Goal: Information Seeking & Learning: Learn about a topic

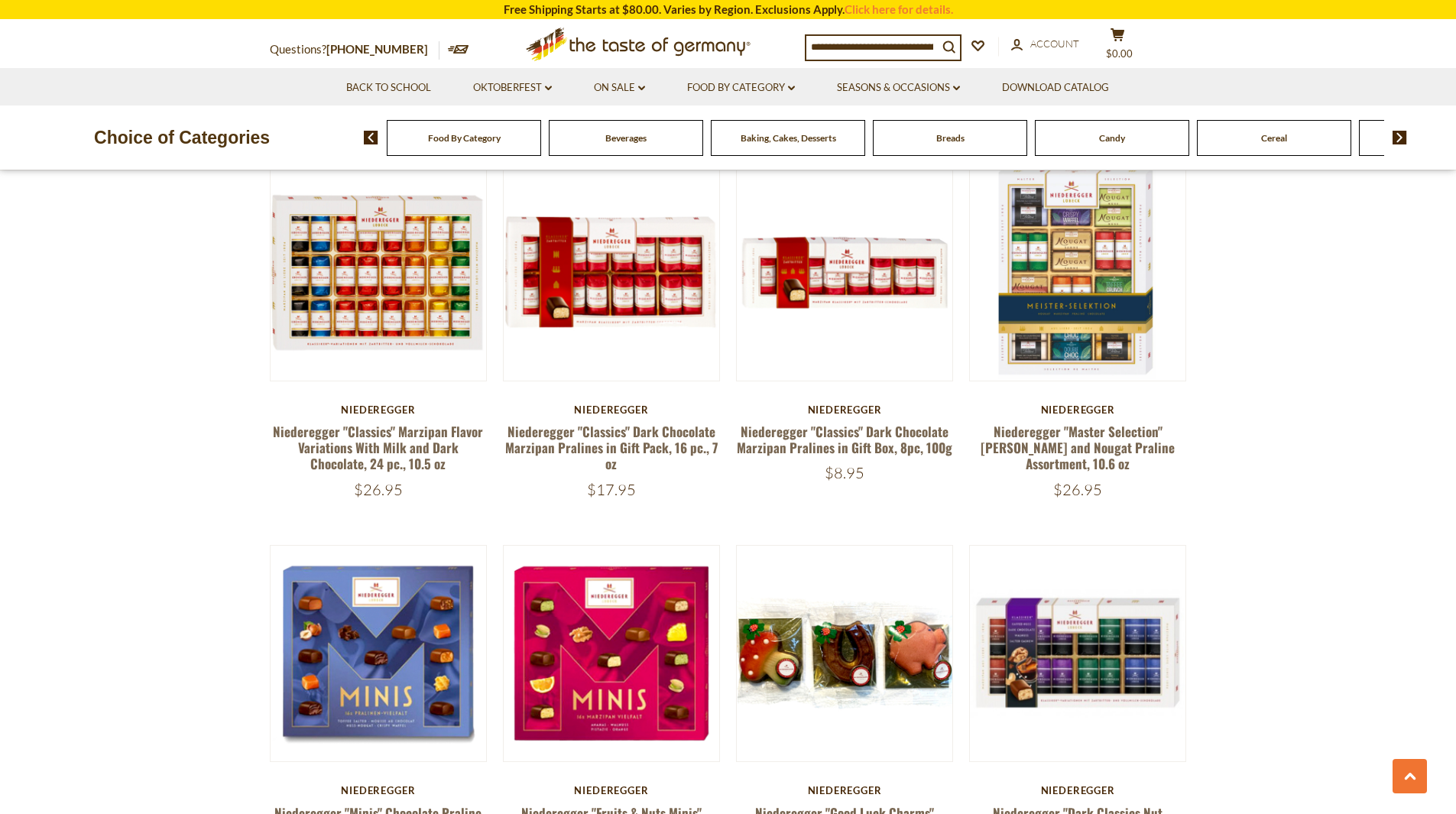
scroll to position [2293, 0]
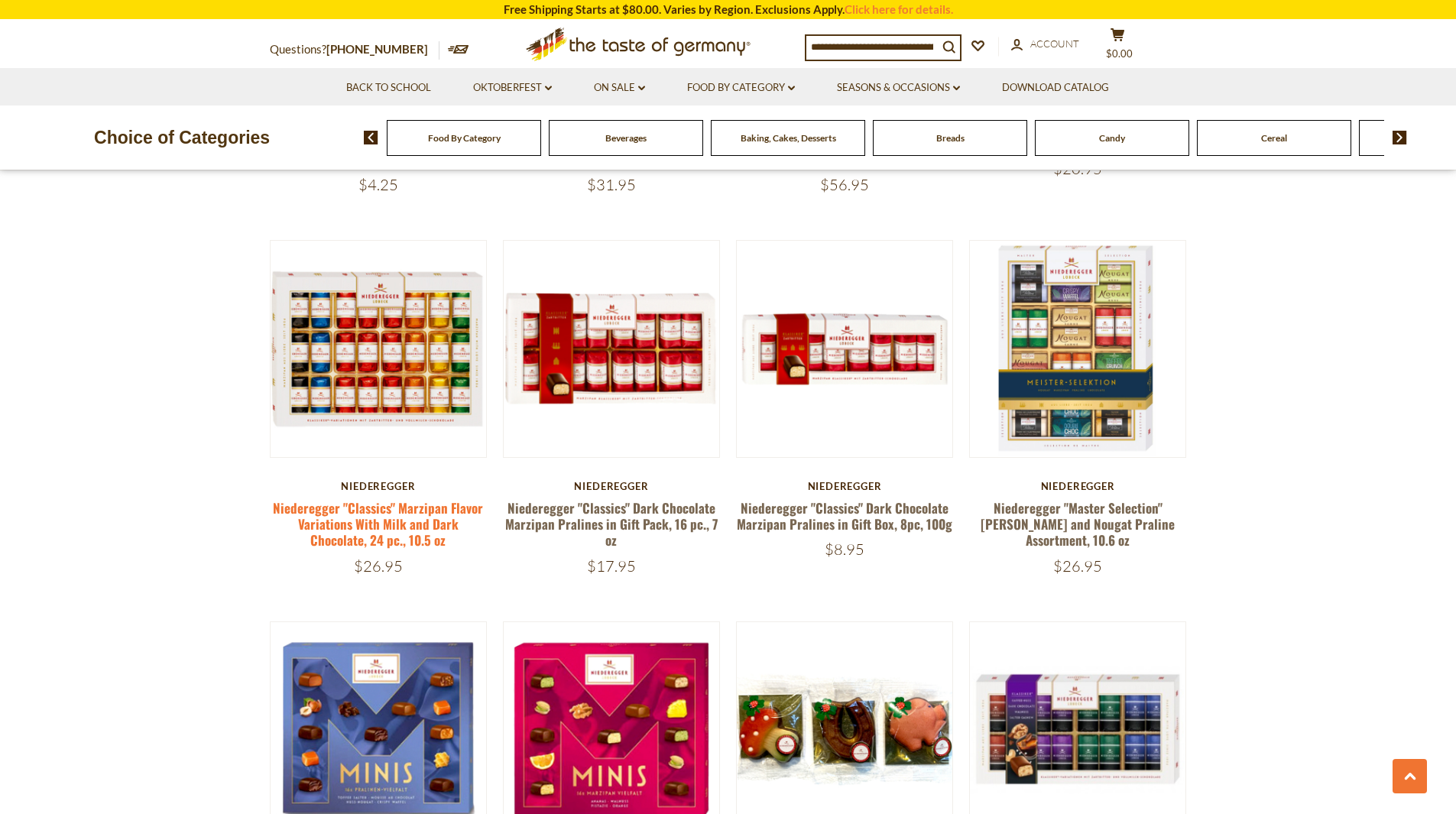
click at [322, 499] on link "Niederegger "Classics" Marzipan Flavor Variations With Milk and Dark Chocolate,…" at bounding box center [378, 525] width 210 height 52
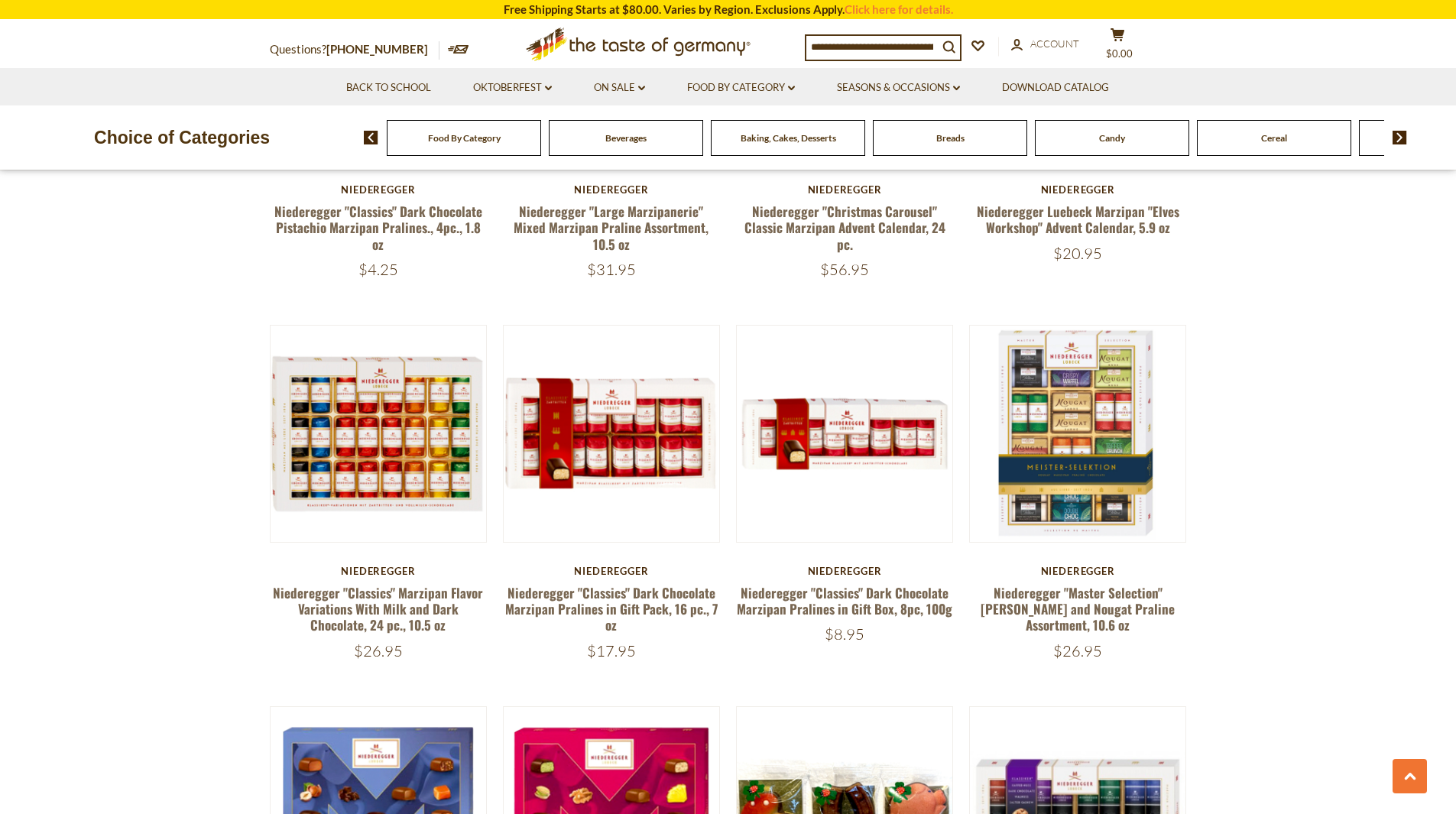
scroll to position [2152, 0]
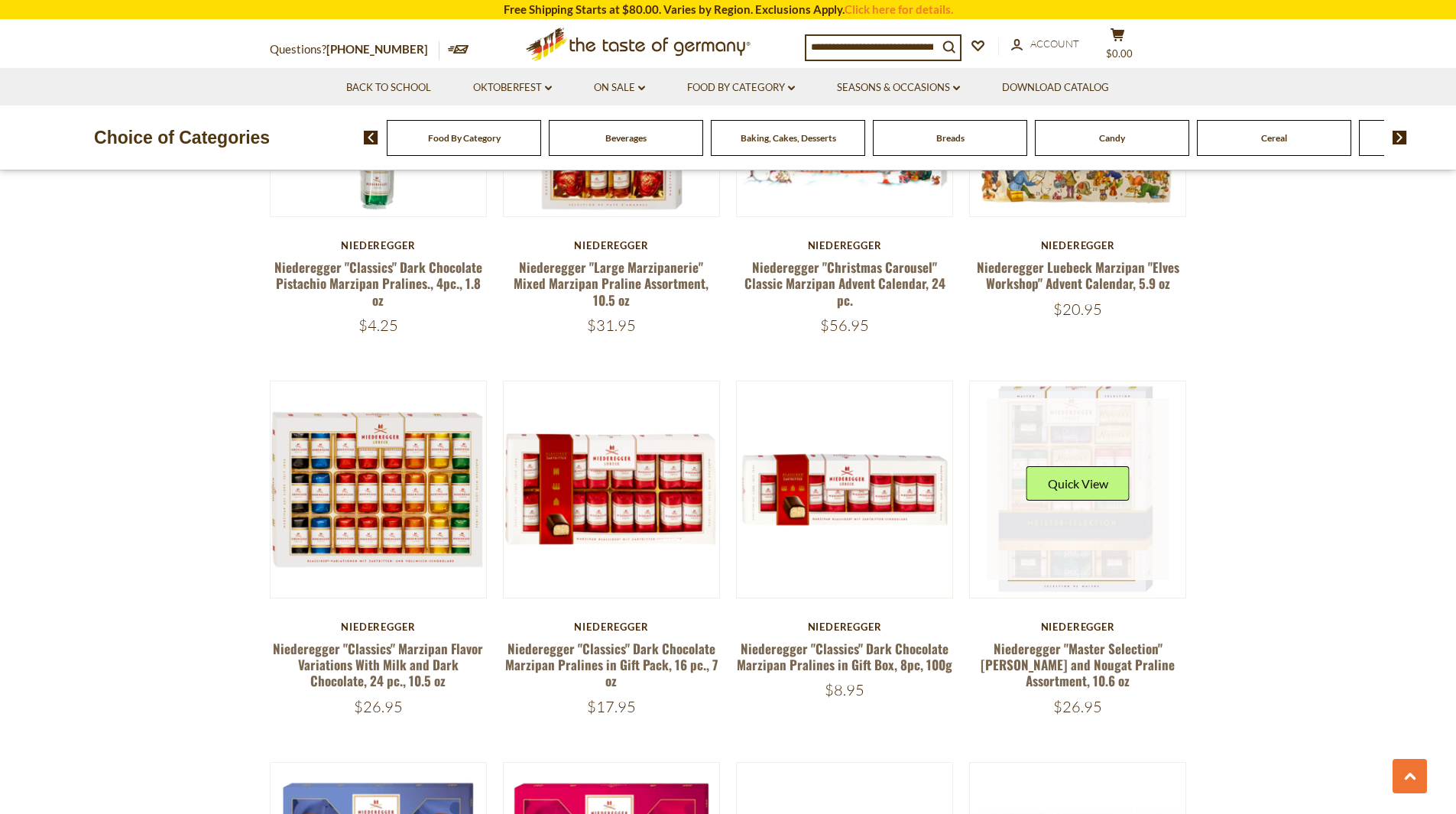
click at [1036, 530] on link at bounding box center [1078, 489] width 181 height 181
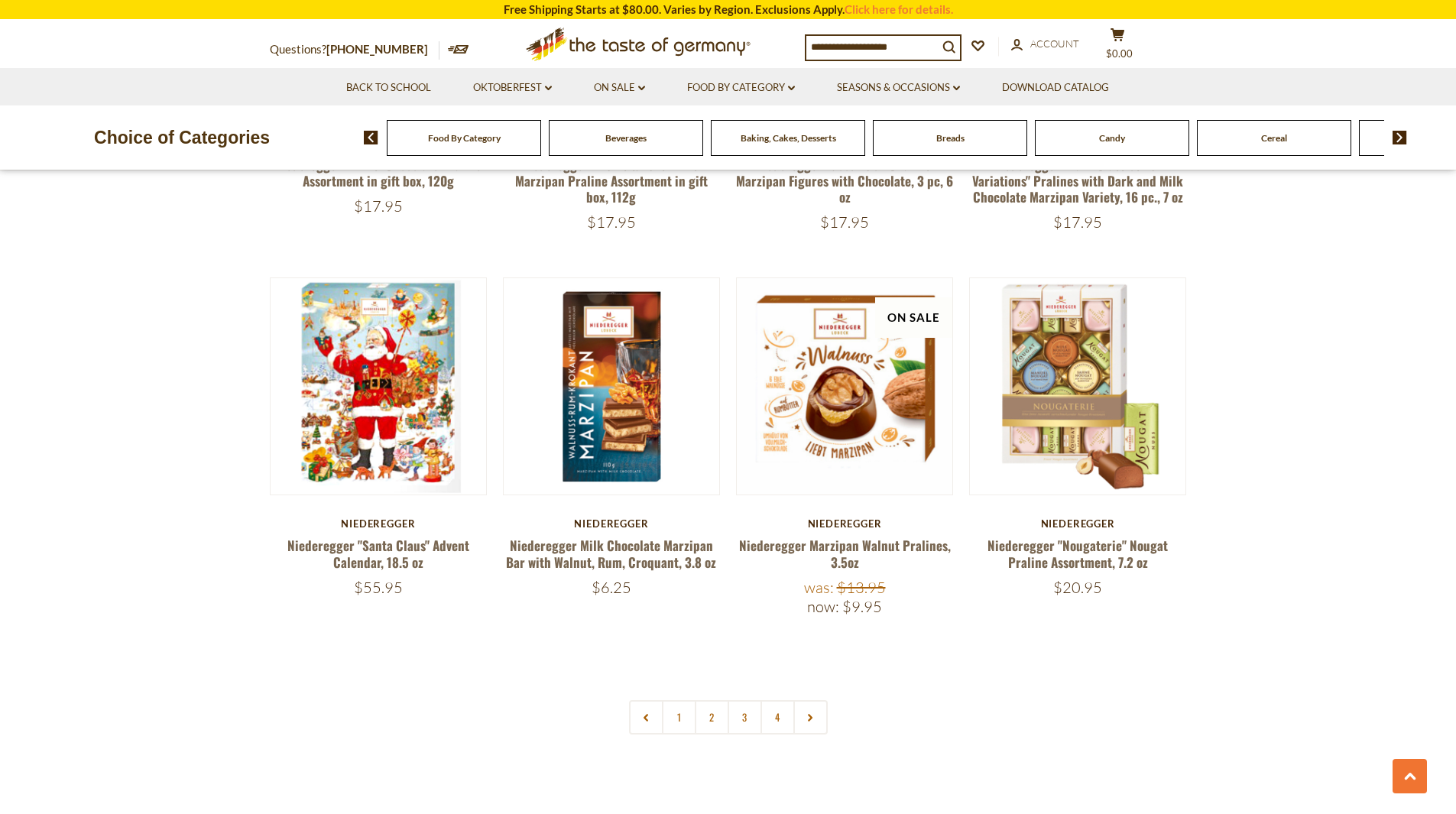
scroll to position [3043, 0]
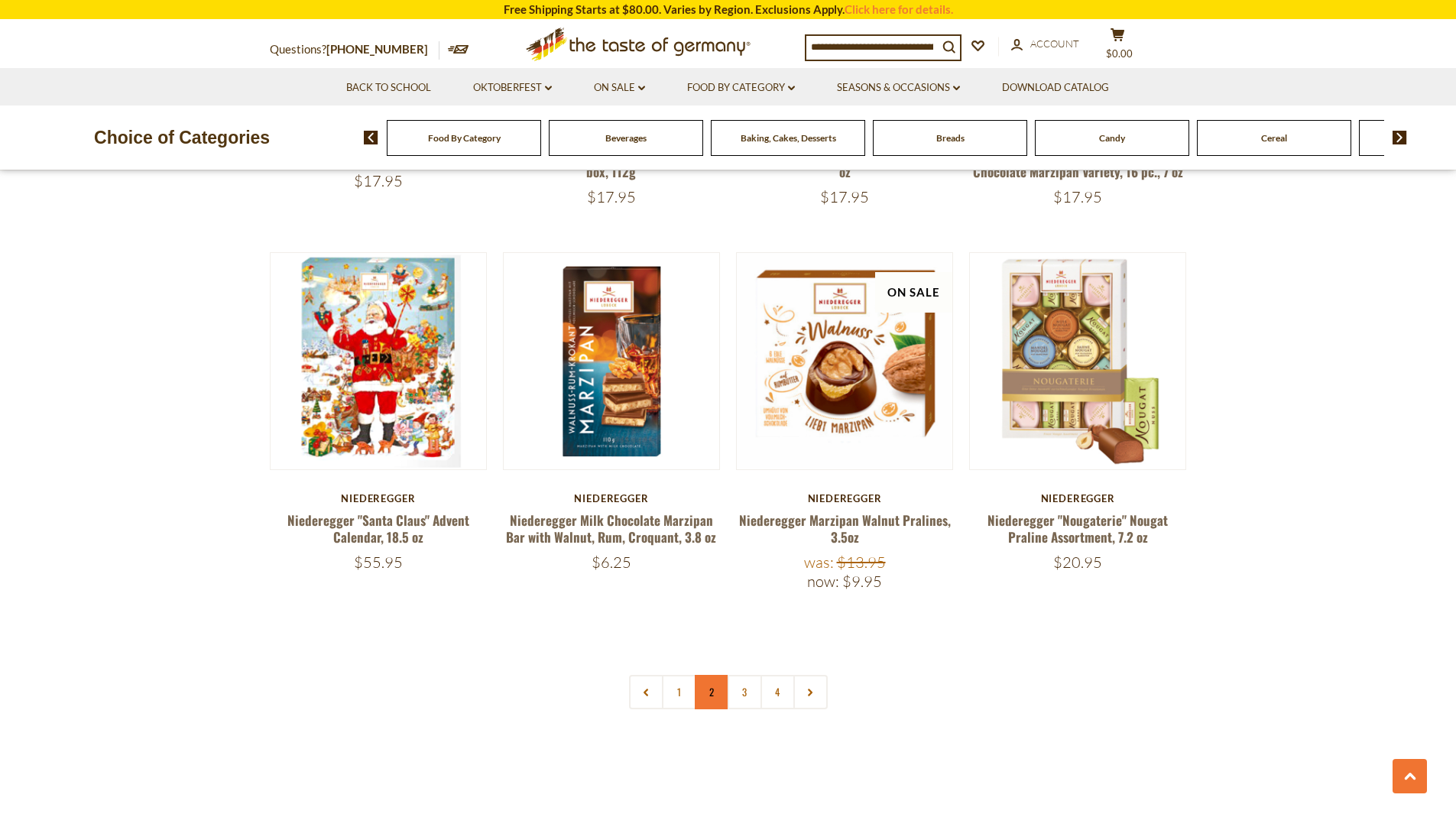
click at [707, 675] on link "2" at bounding box center [712, 692] width 35 height 35
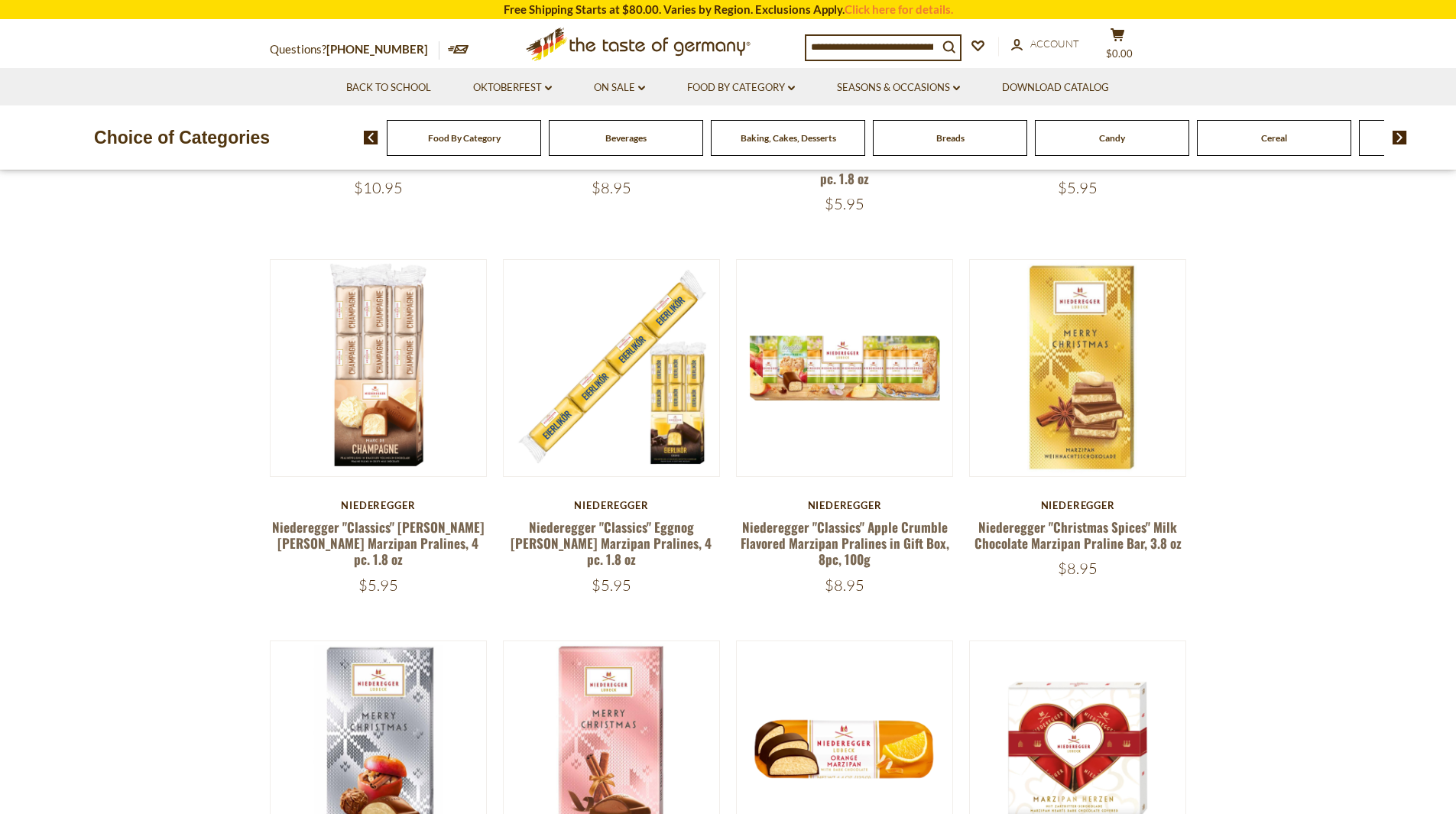
scroll to position [841, 0]
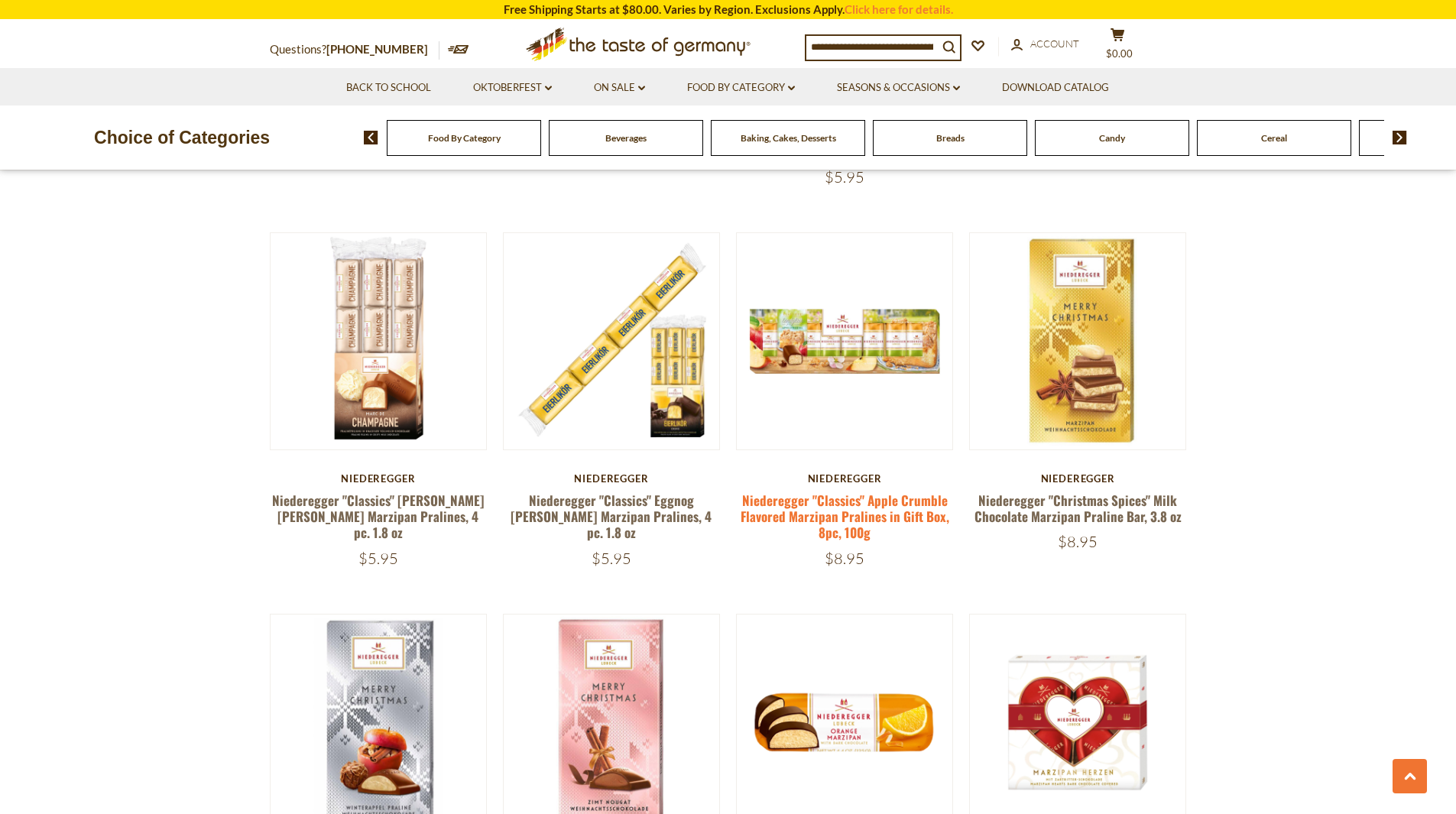
click at [797, 491] on link "Niederegger "Classics" Apple Crumble Flavored Marzipan Pralines in Gift Box, 8p…" at bounding box center [844, 517] width 208 height 52
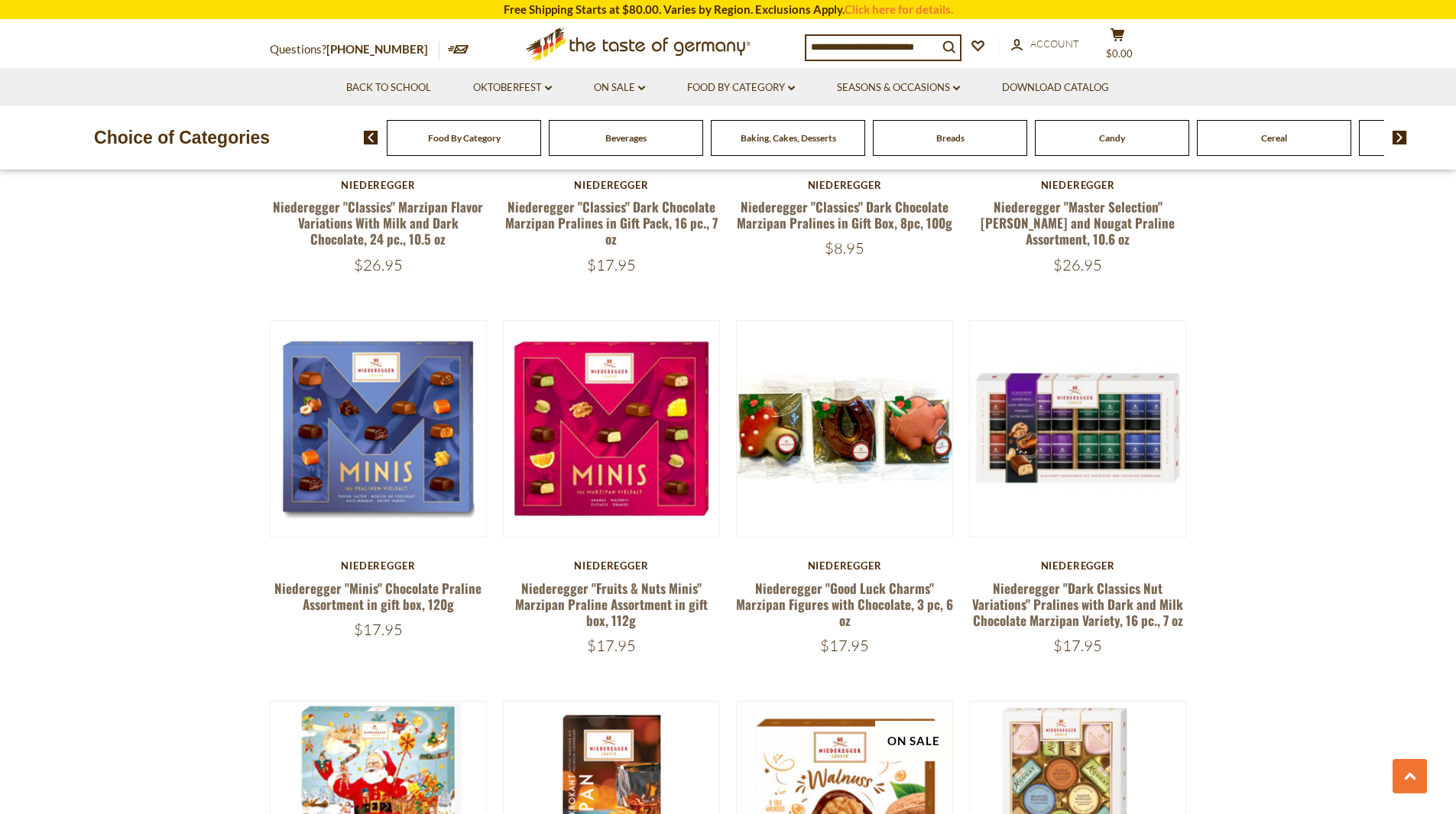
scroll to position [3305, 0]
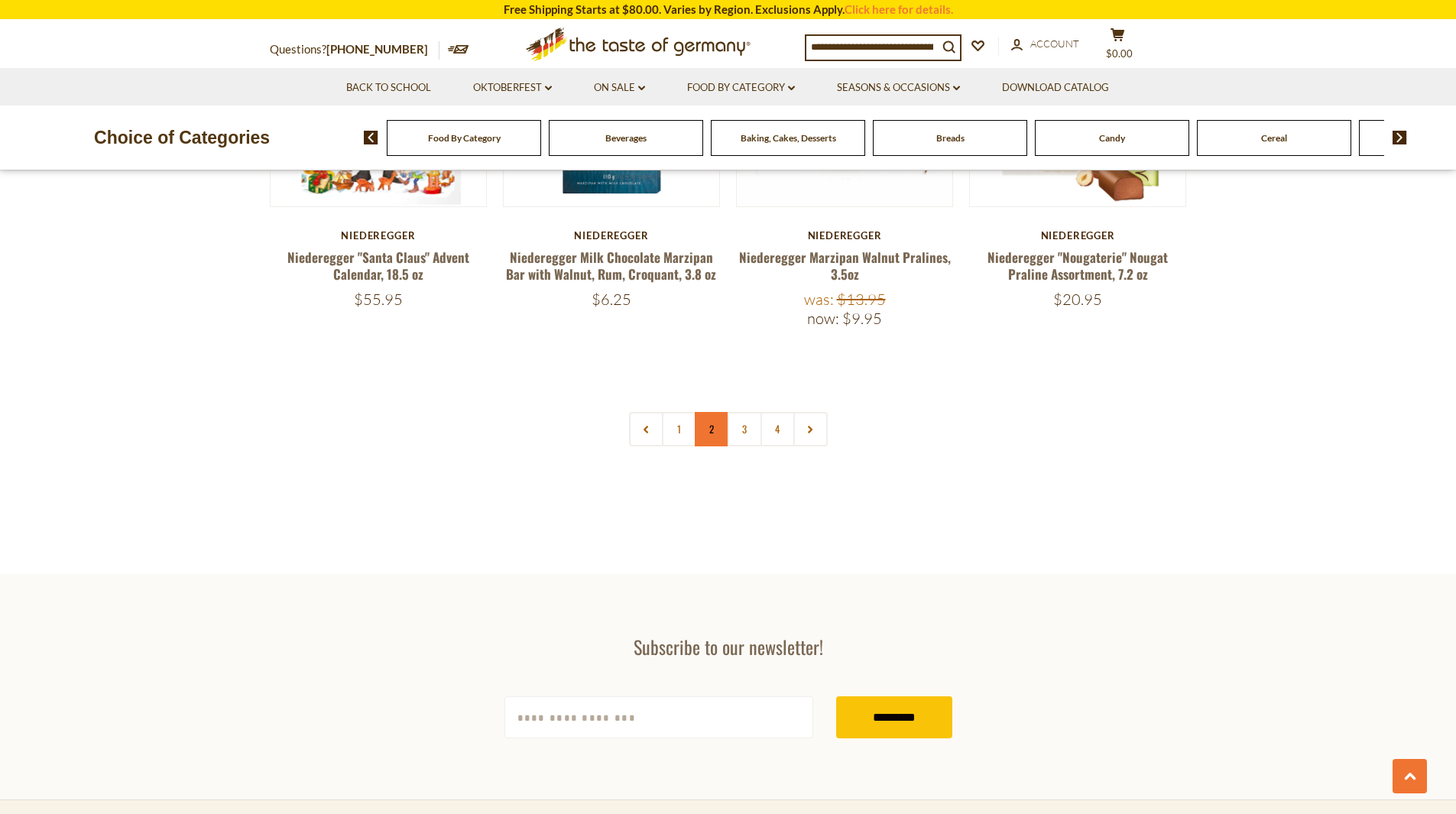
click at [717, 414] on link "2" at bounding box center [712, 429] width 35 height 35
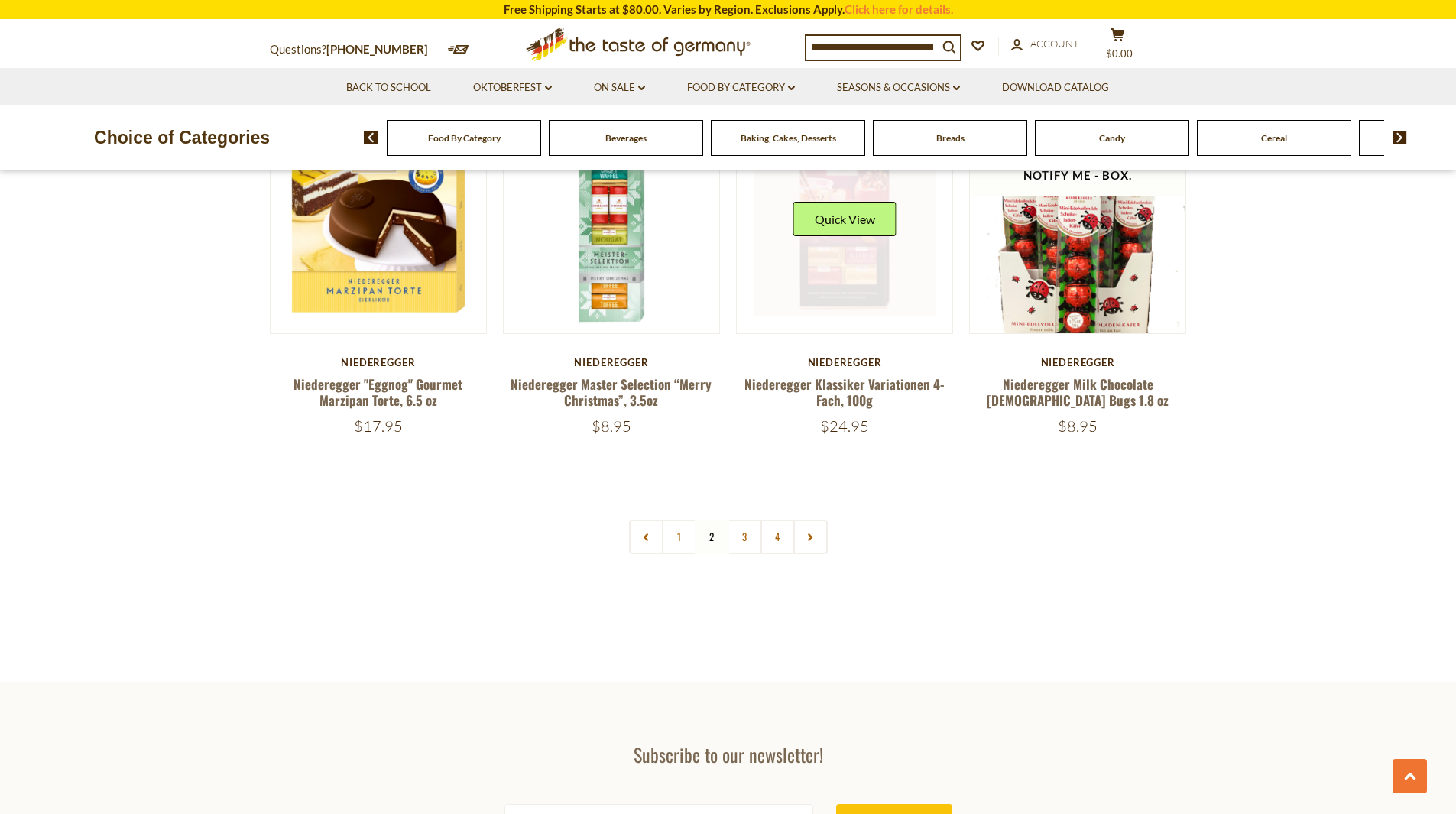
scroll to position [3286, 0]
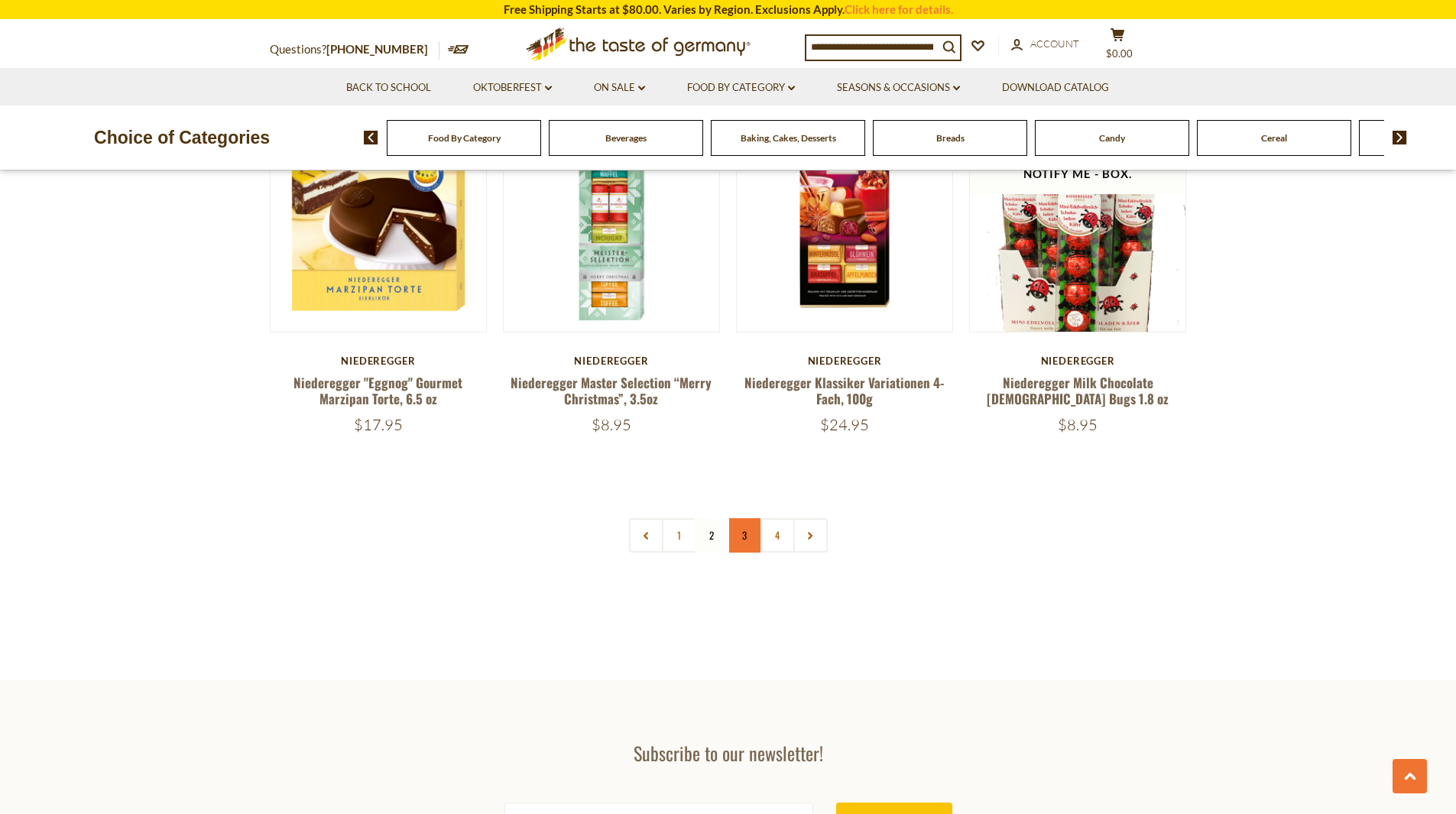
click at [737, 533] on link "3" at bounding box center [745, 536] width 35 height 35
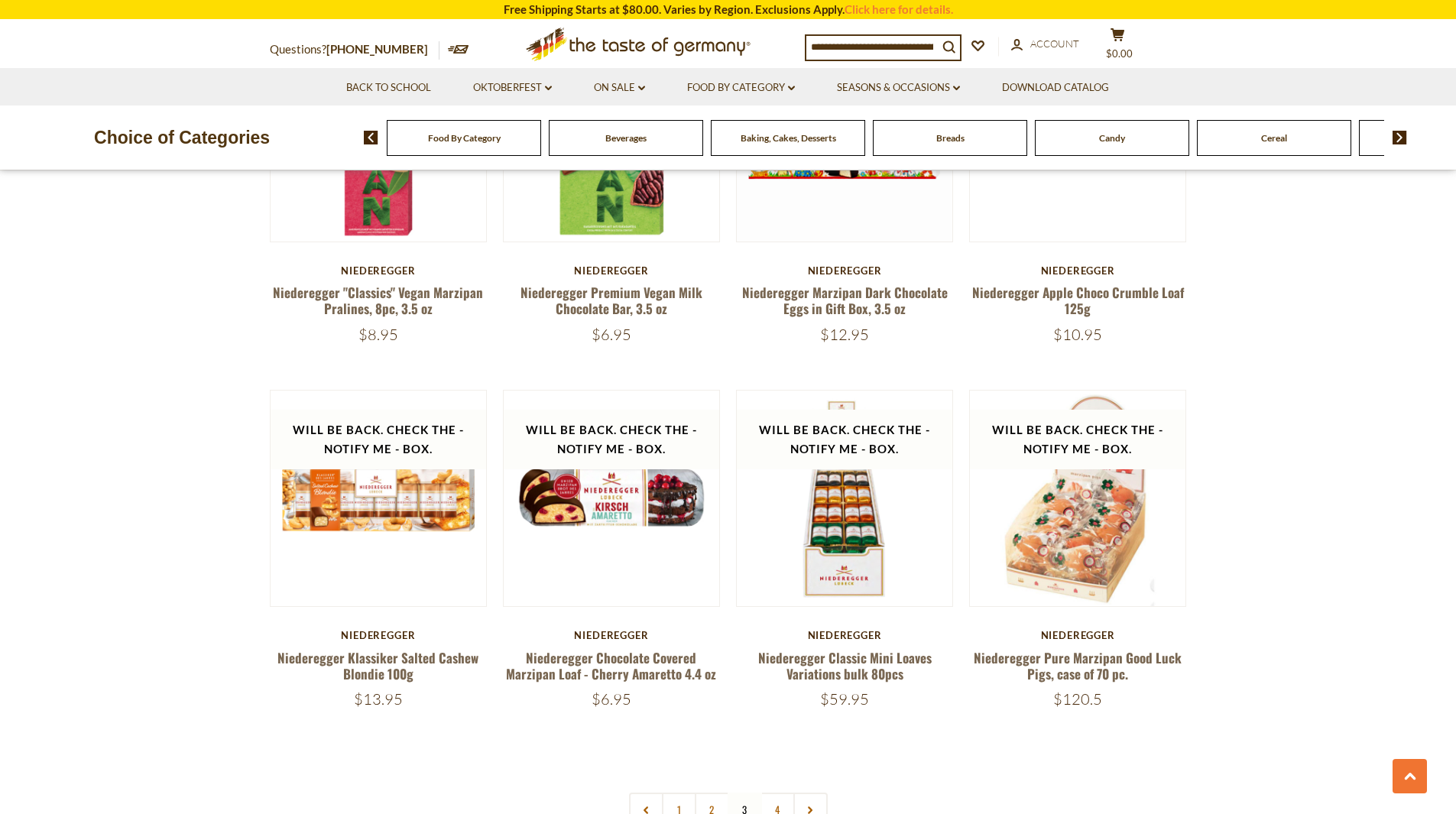
scroll to position [2992, 0]
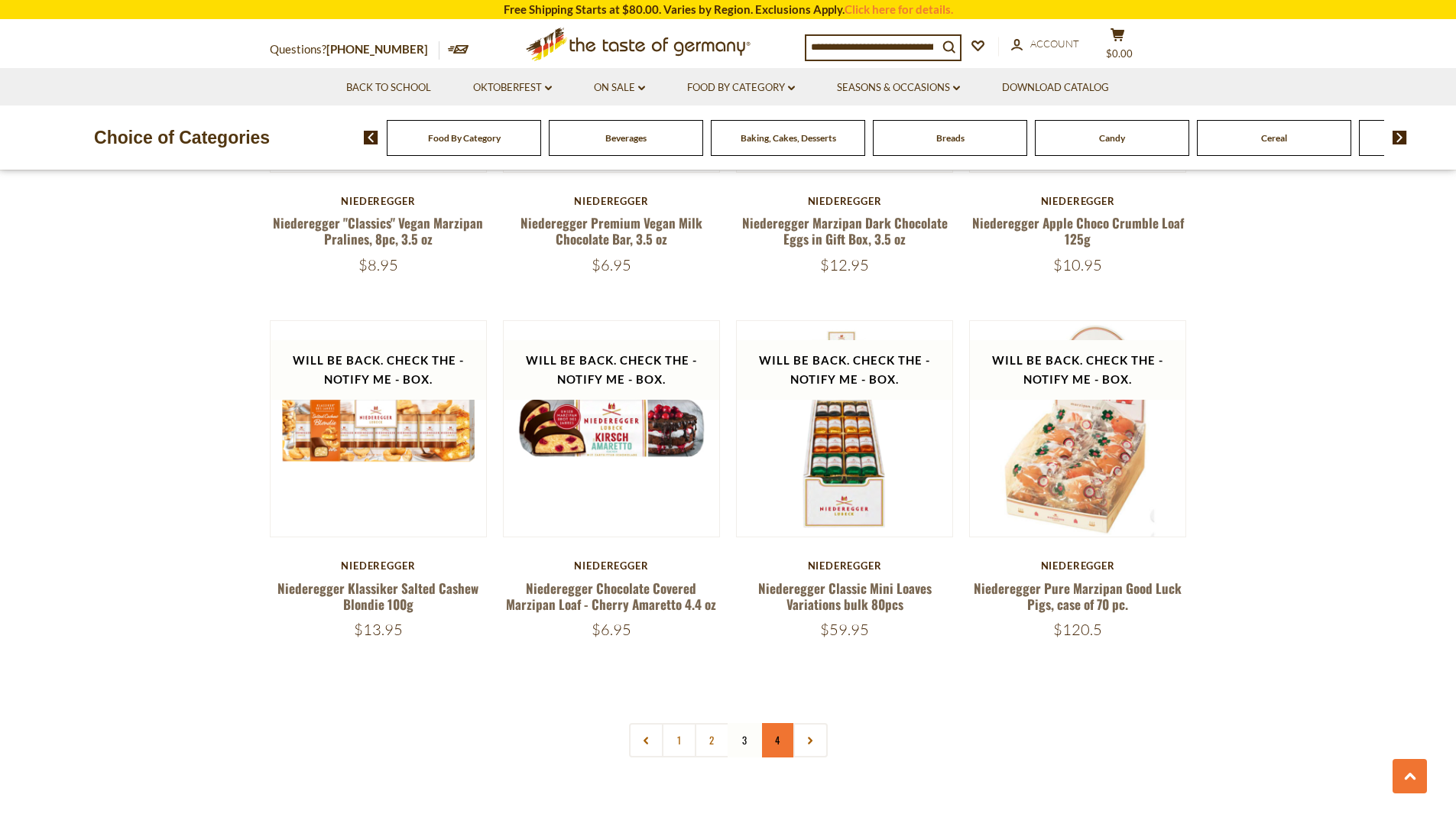
click at [774, 739] on link "4" at bounding box center [778, 741] width 35 height 35
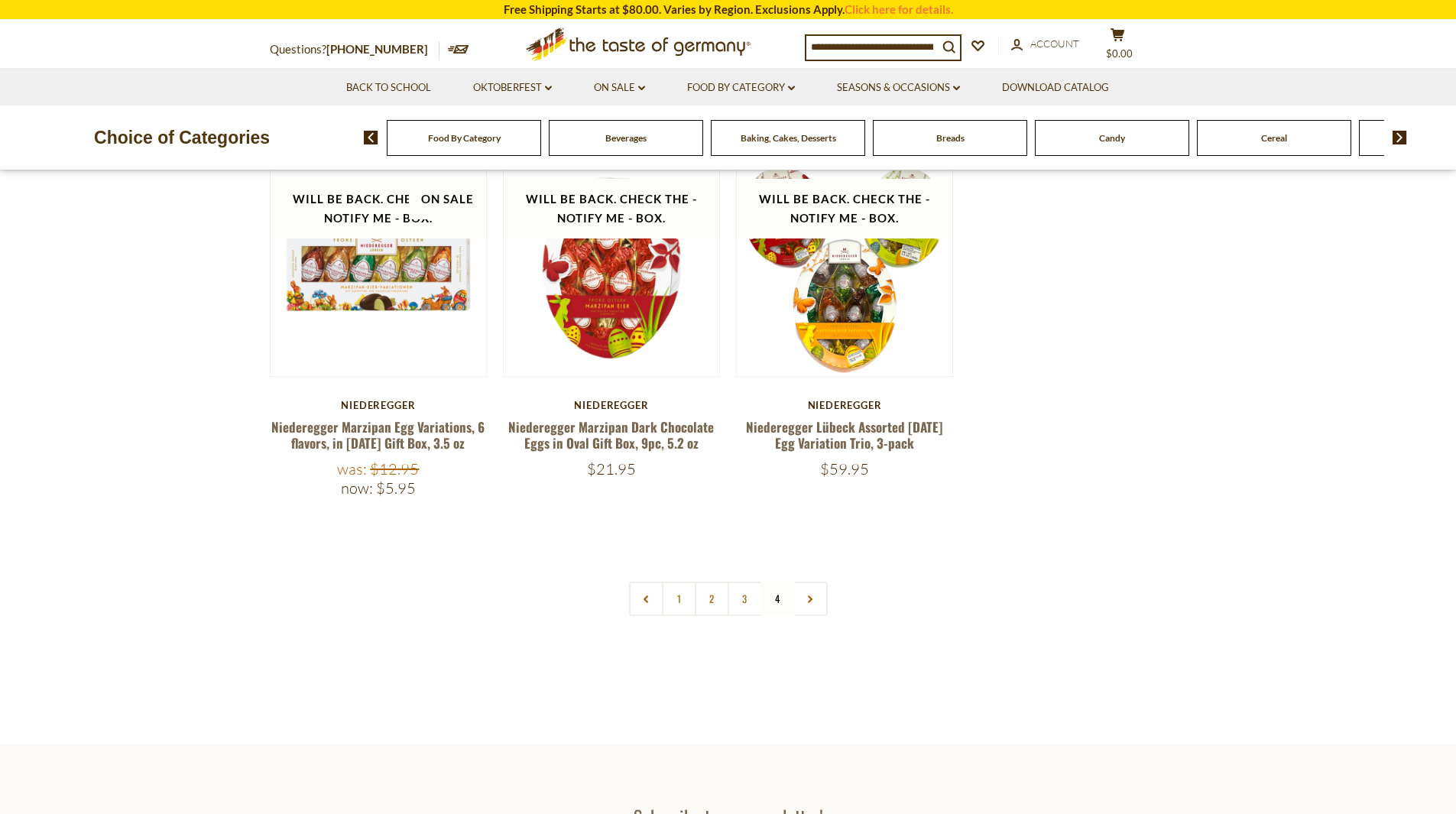
scroll to position [535, 0]
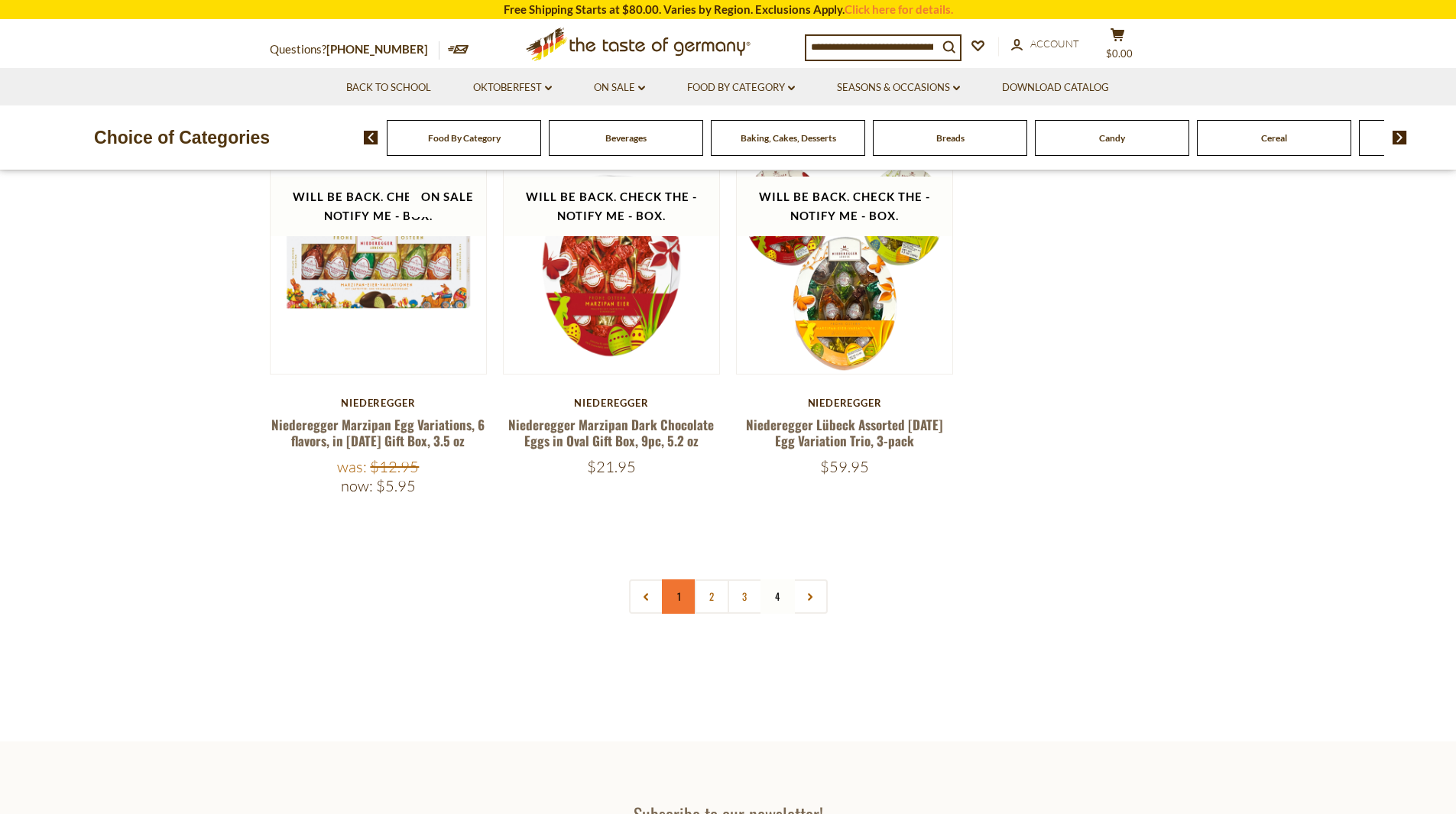
click at [677, 600] on link "1" at bounding box center [679, 596] width 35 height 35
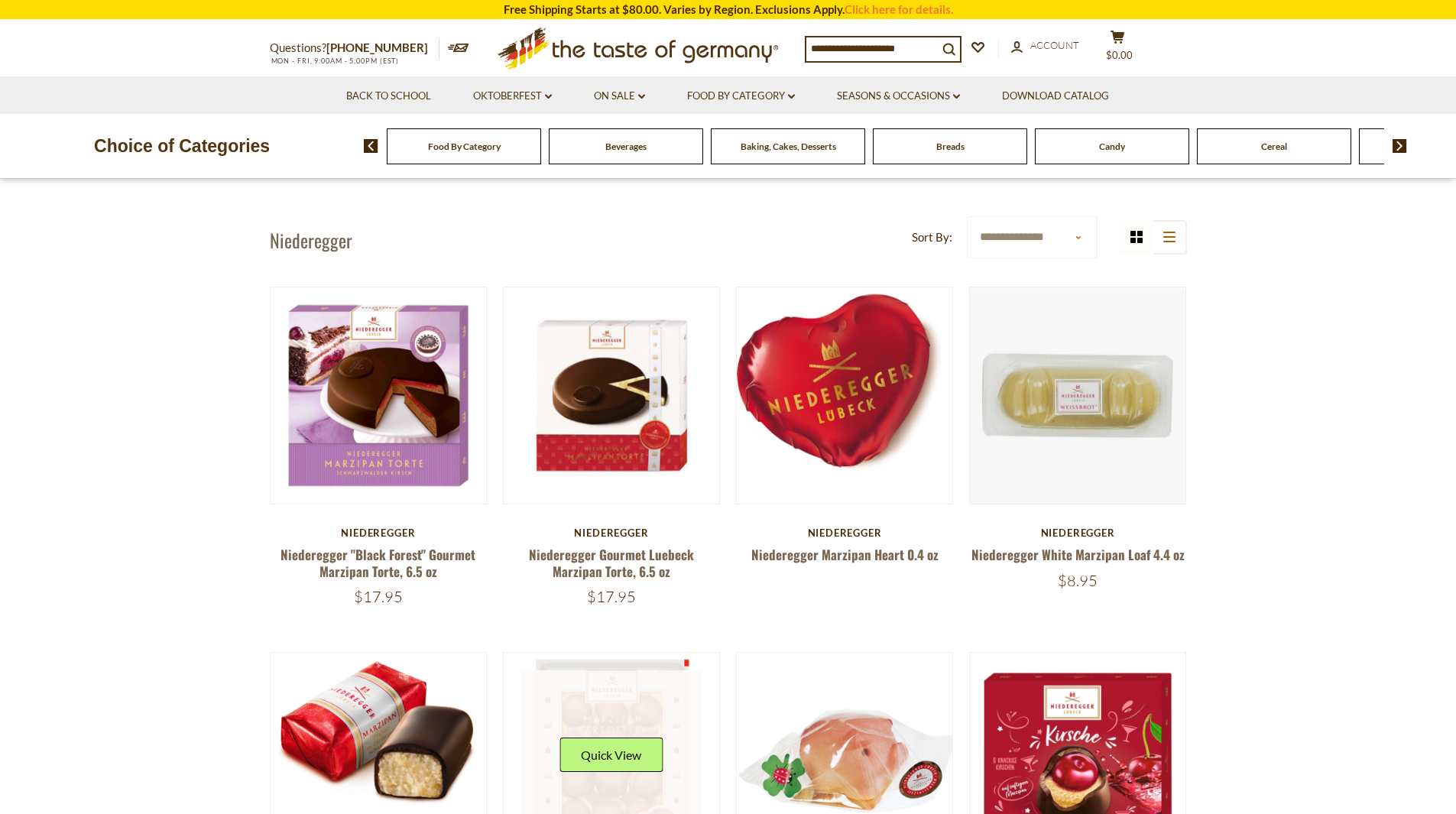
scroll to position [0, 0]
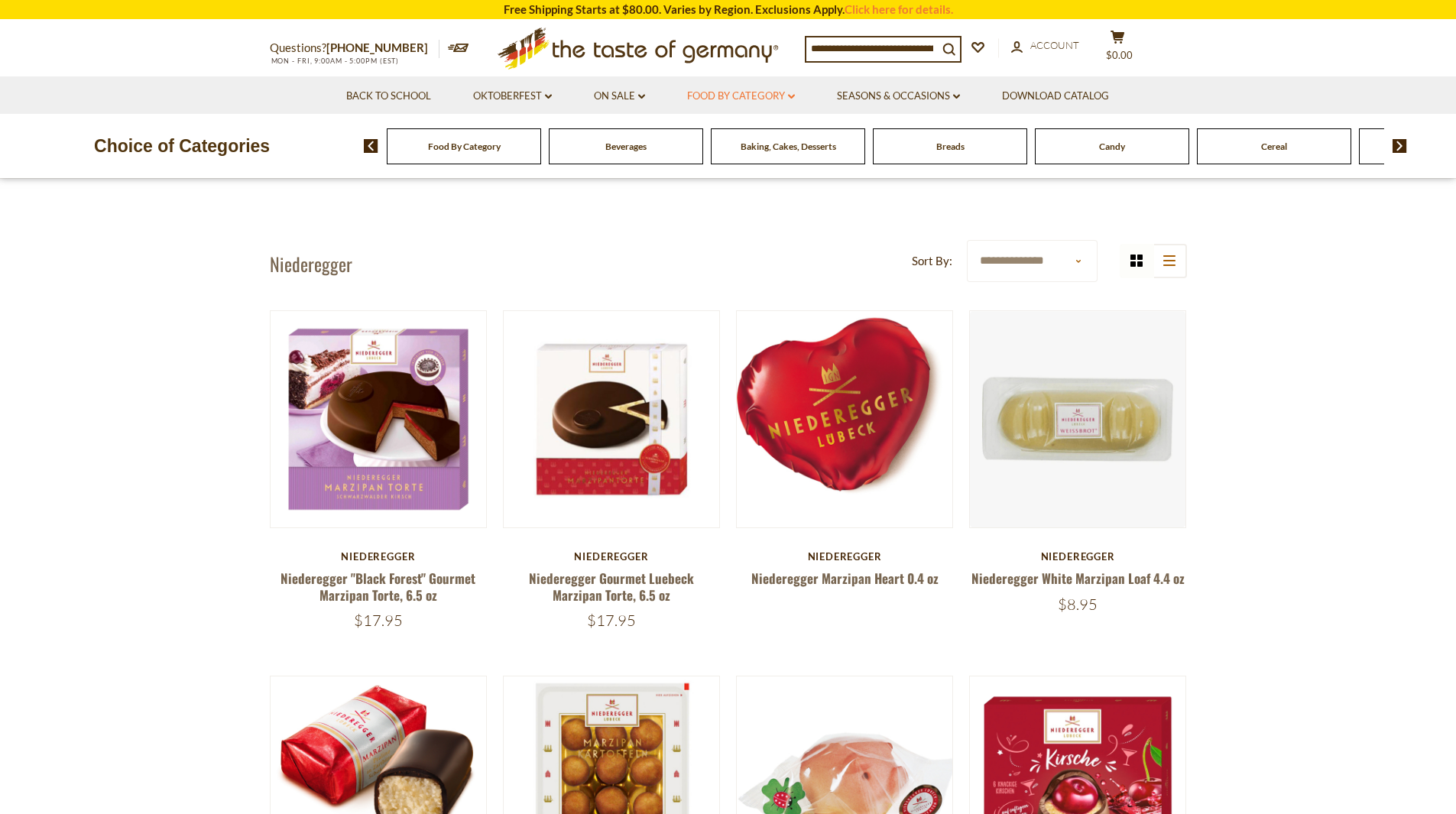
click at [792, 102] on link "Food By Category dropdown_arrow" at bounding box center [741, 96] width 108 height 16
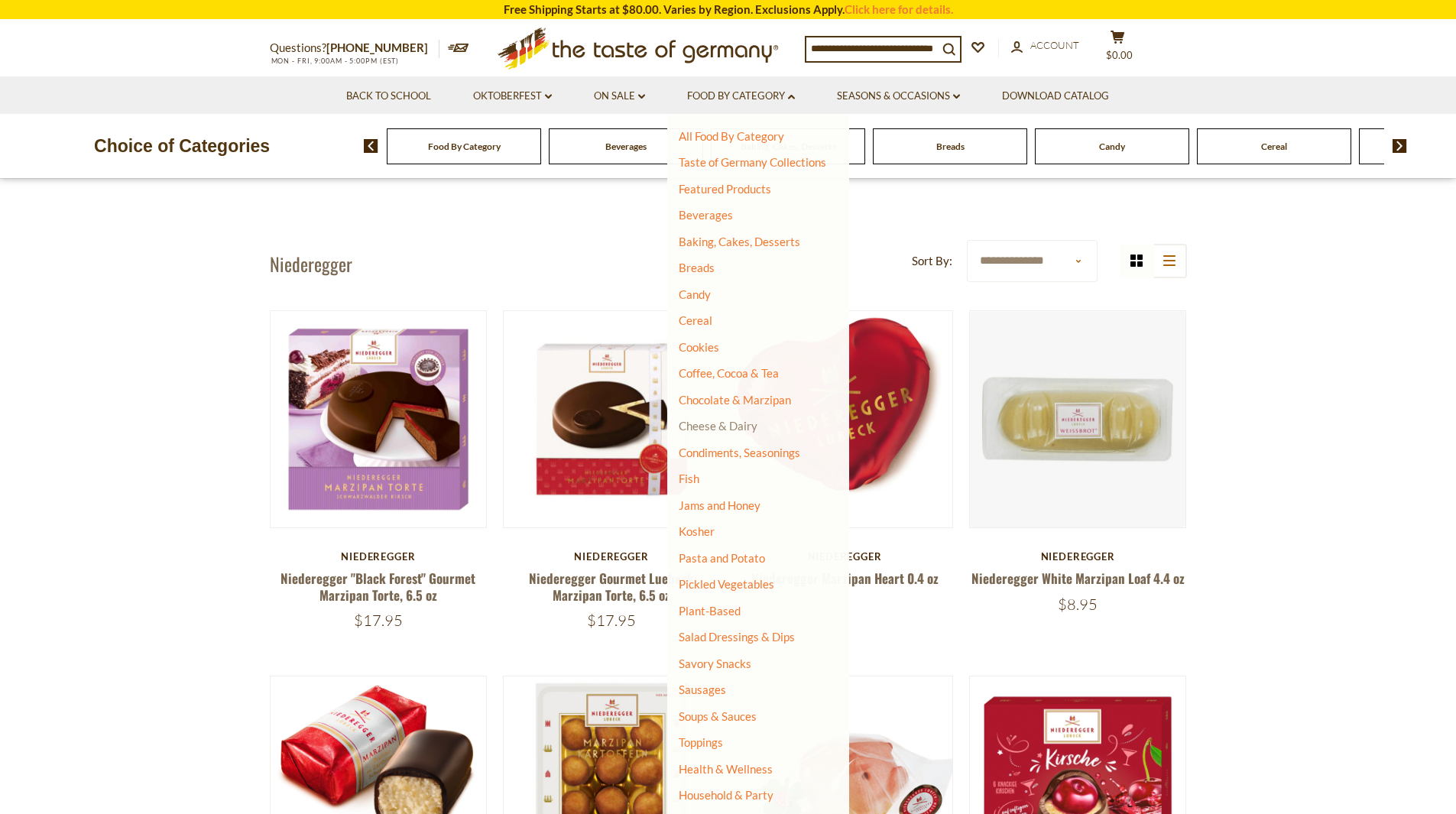
click at [697, 423] on link "Cheese & Dairy" at bounding box center [717, 426] width 79 height 14
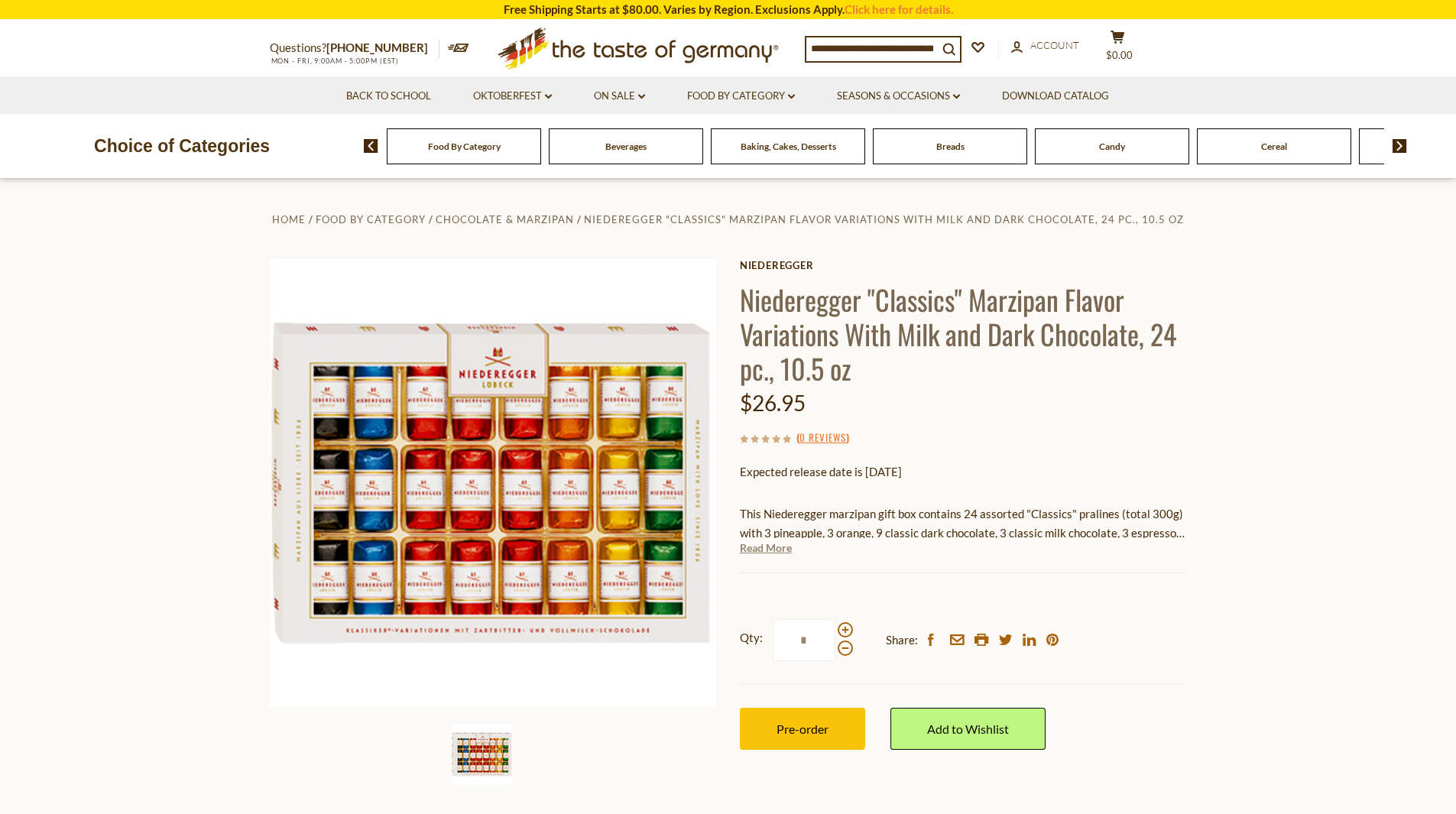
click at [760, 550] on link "Read More" at bounding box center [766, 548] width 52 height 16
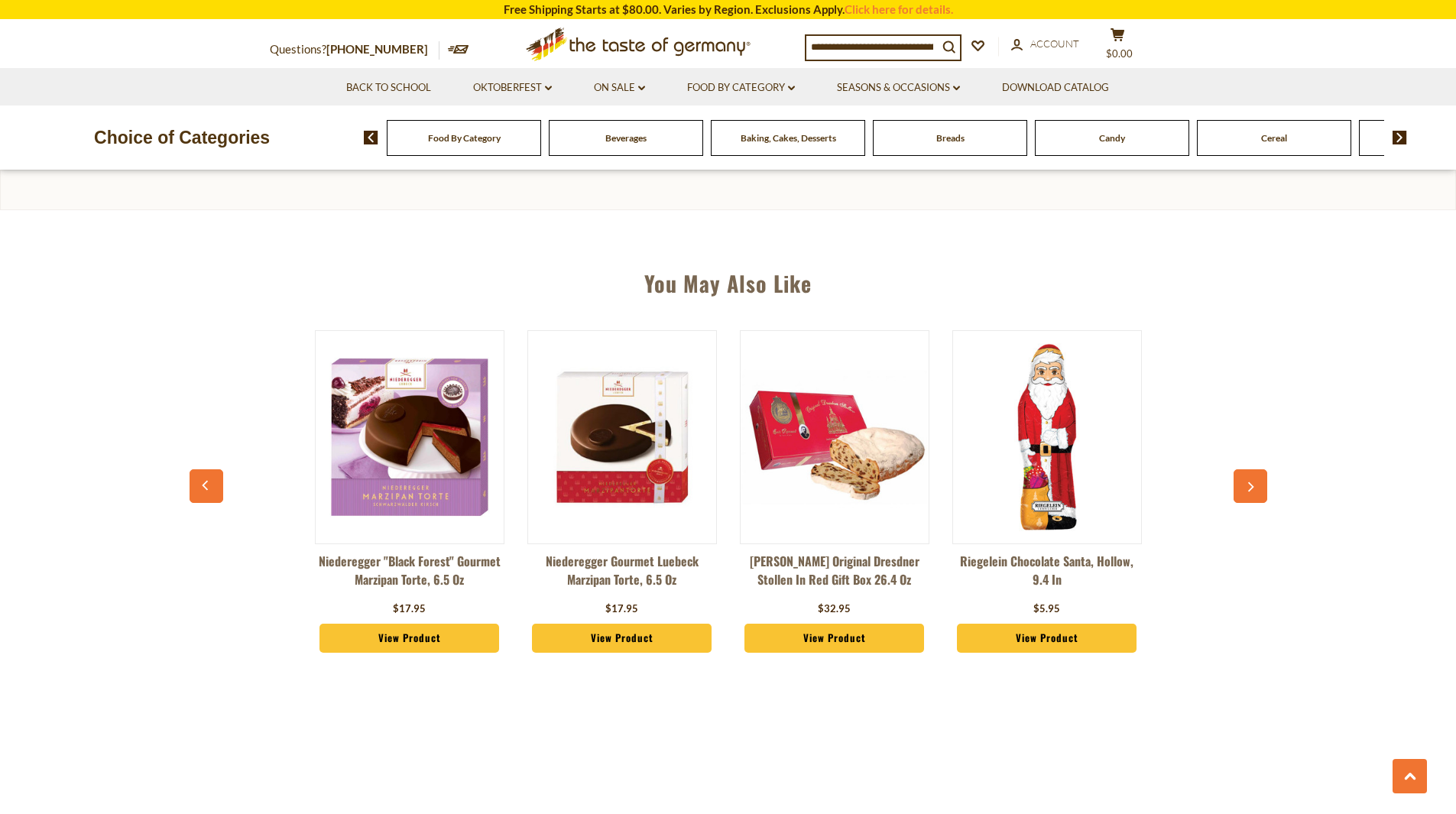
scroll to position [1070, 0]
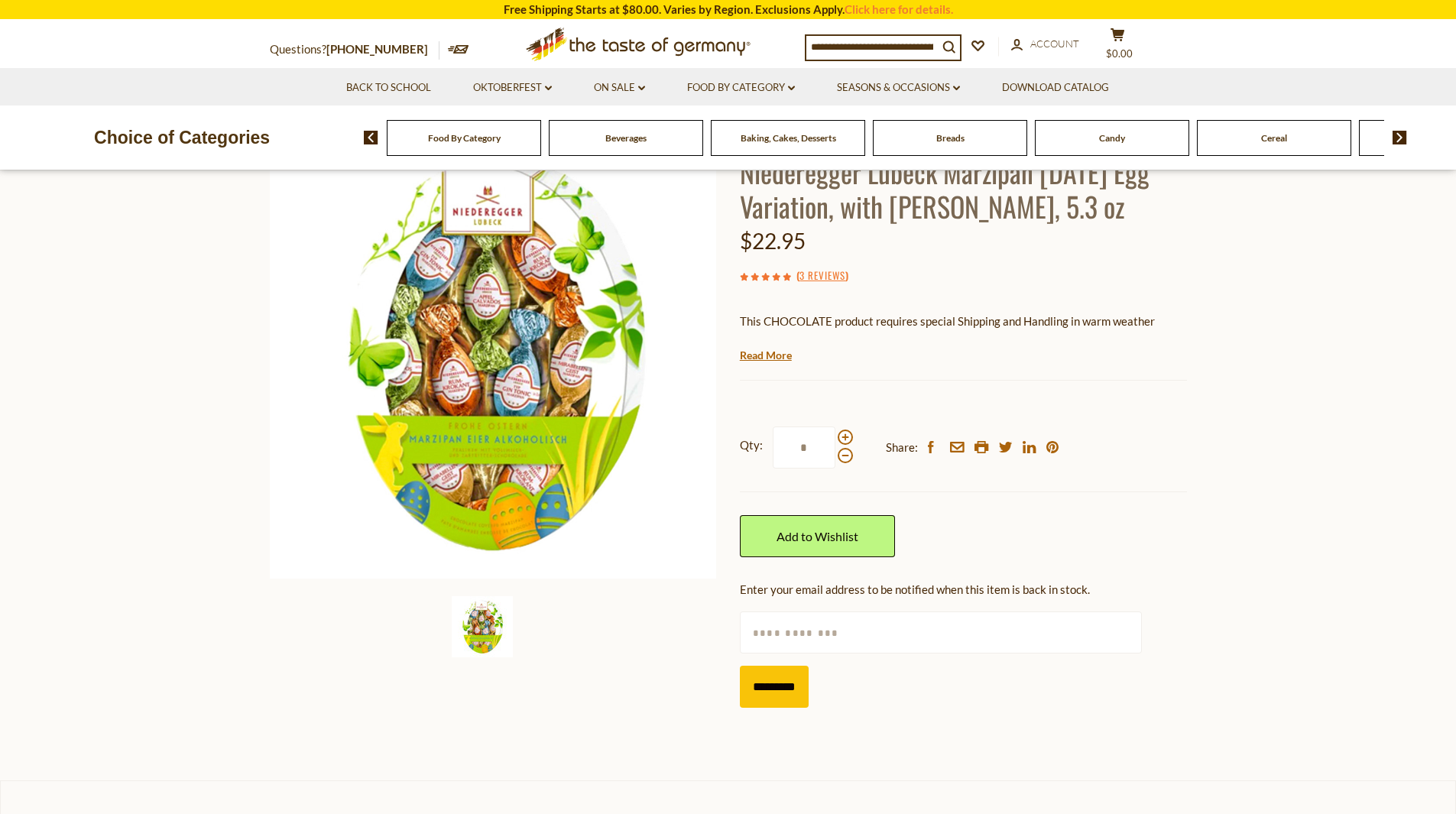
scroll to position [153, 0]
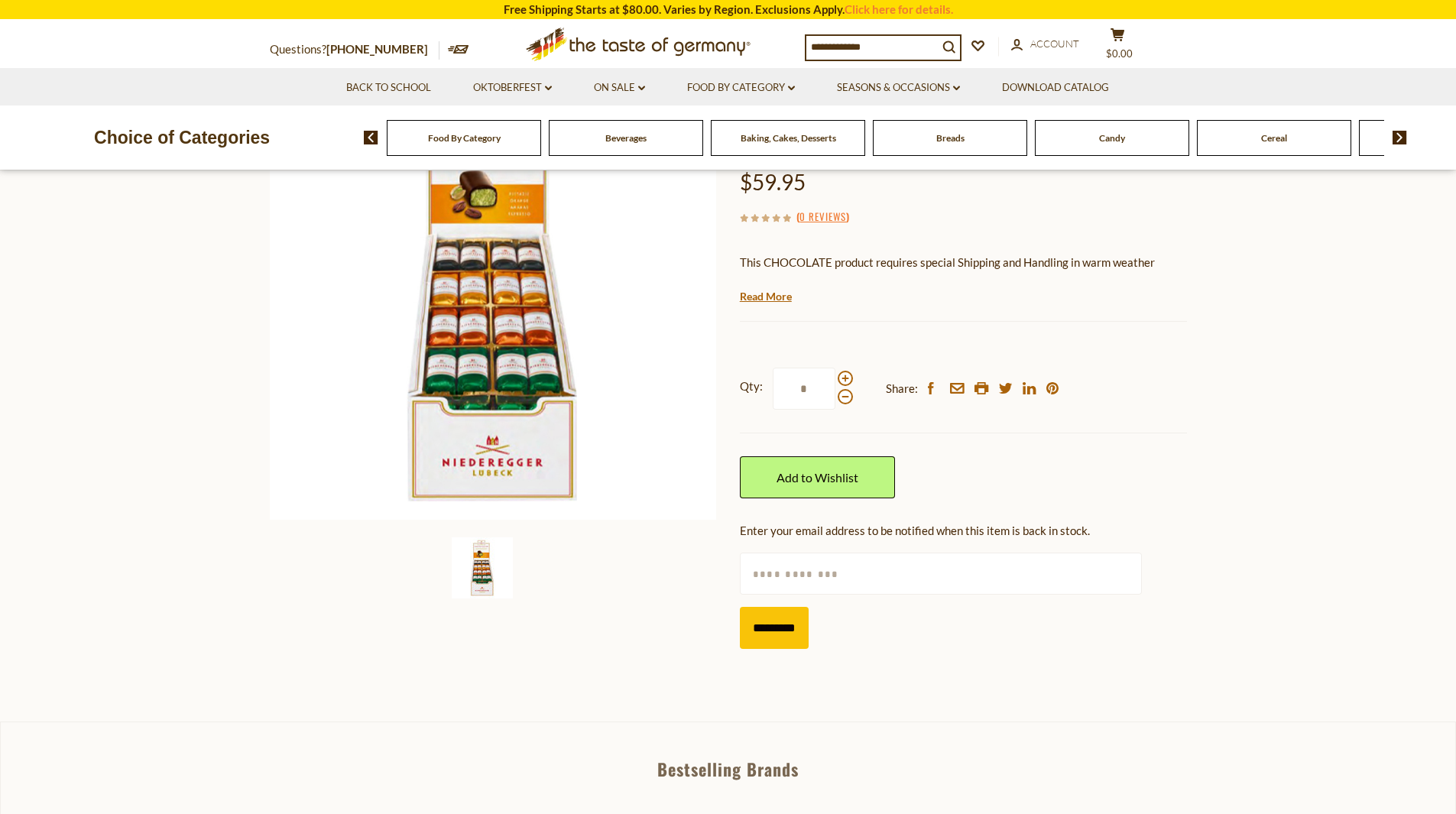
scroll to position [229, 0]
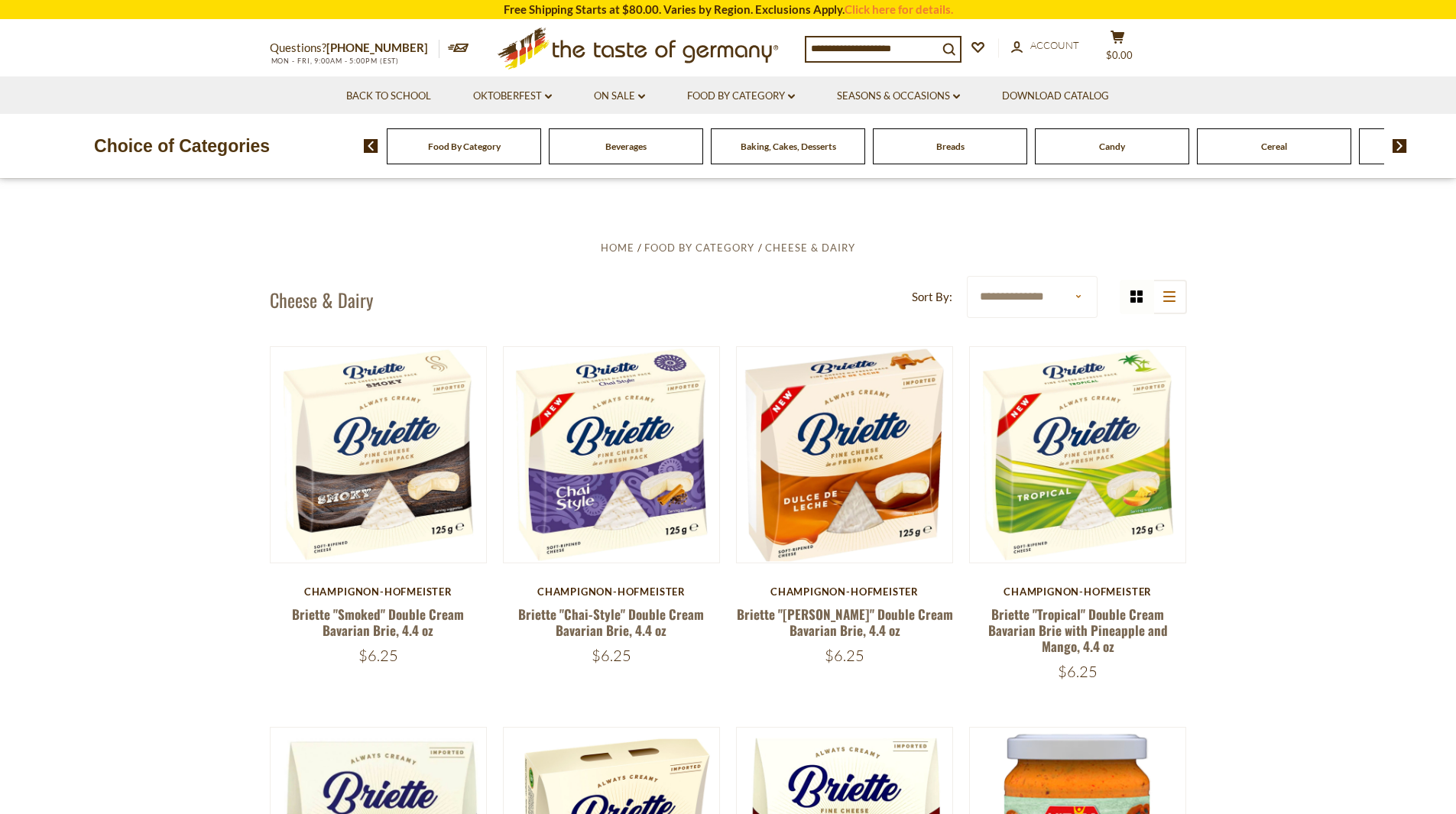
scroll to position [382, 0]
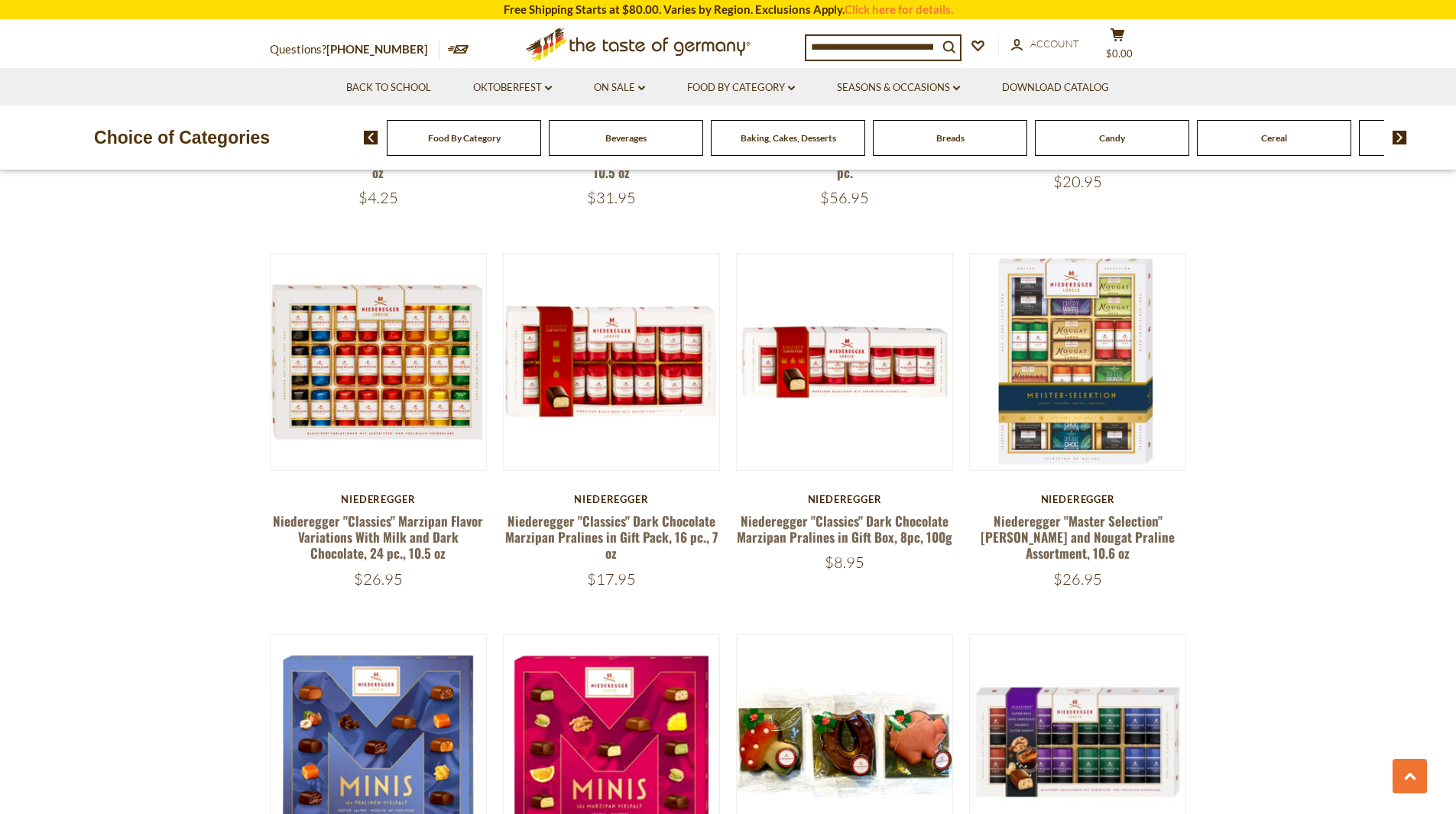
scroll to position [2293, 0]
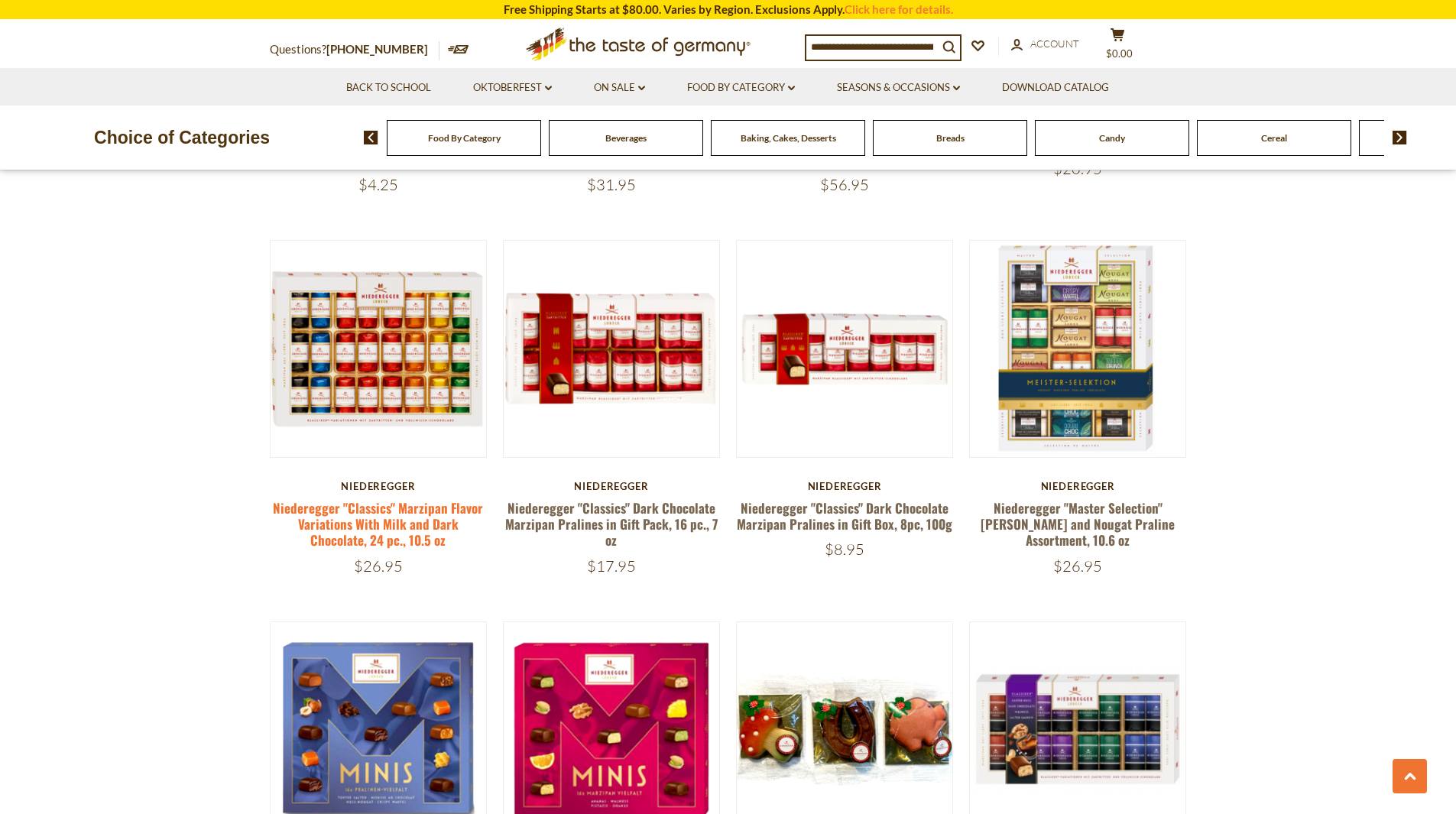
click at [361, 499] on link "Niederegger "Classics" Marzipan Flavor Variations With Milk and Dark Chocolate,…" at bounding box center [378, 525] width 210 height 52
